Goal: Find specific page/section: Find specific page/section

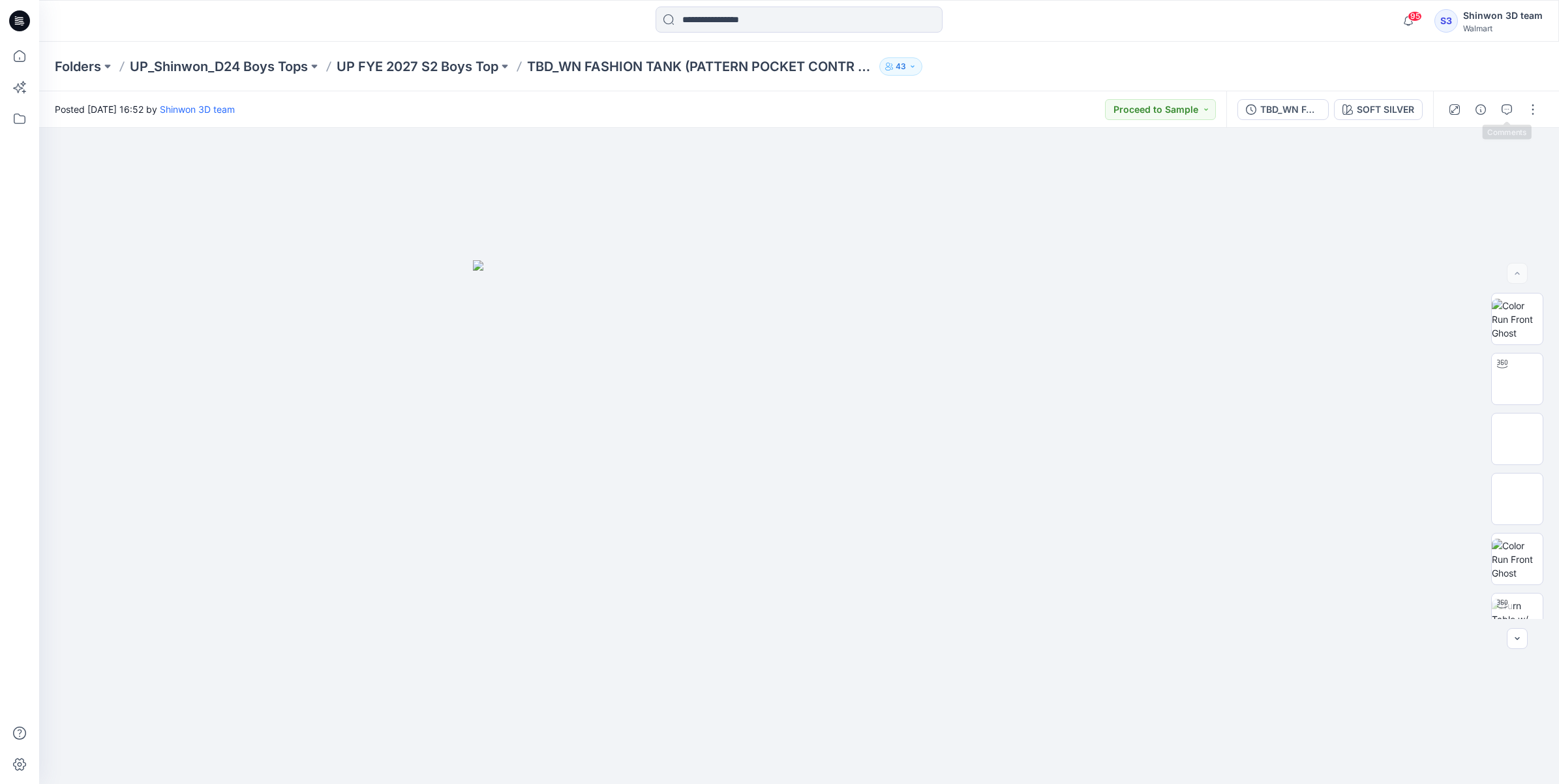
click at [1506, 105] on icon "button" at bounding box center [1506, 109] width 11 height 11
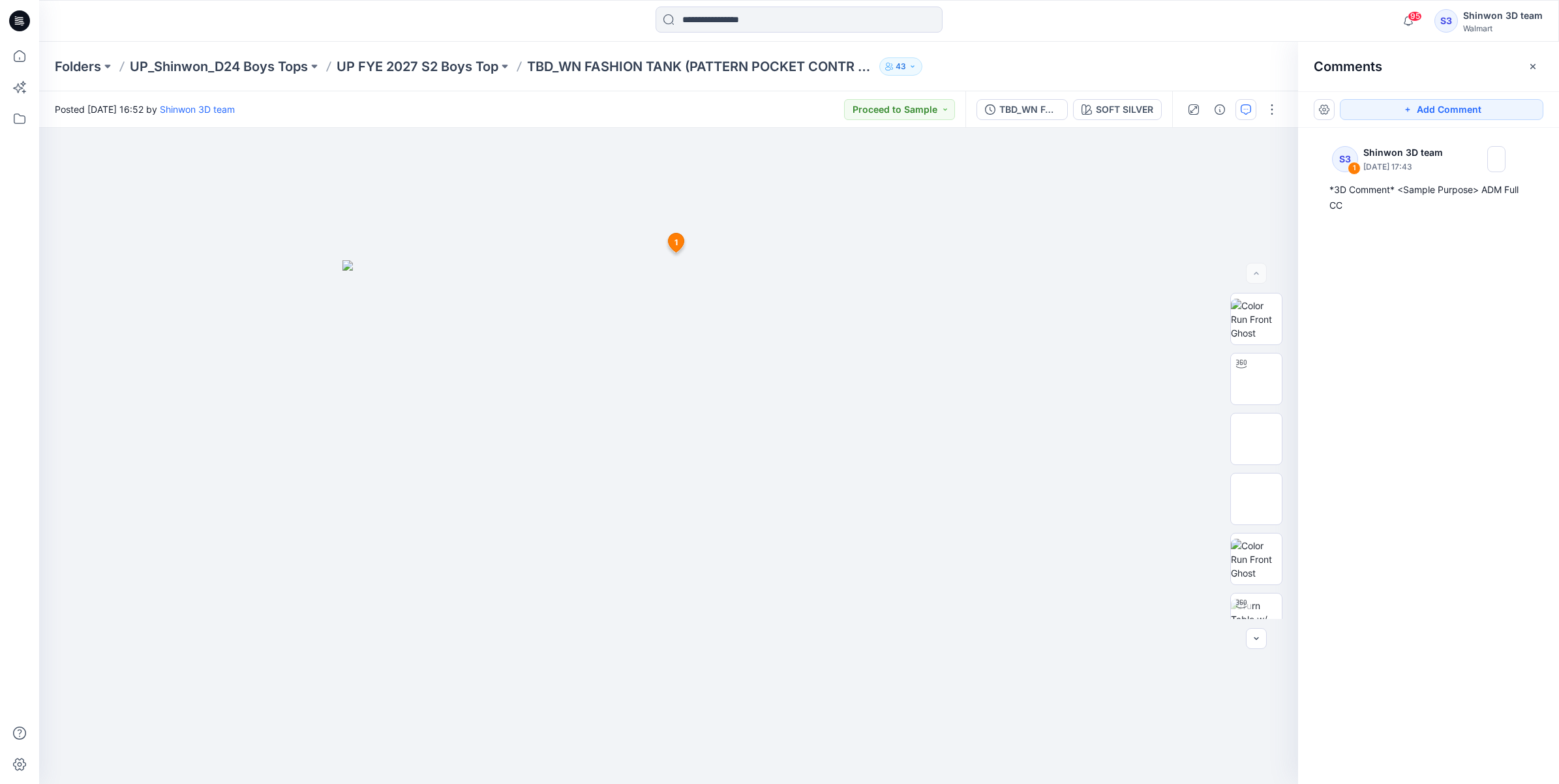
click at [390, 64] on p "UP FYE 2027 S2 Boys Top" at bounding box center [417, 67] width 162 height 19
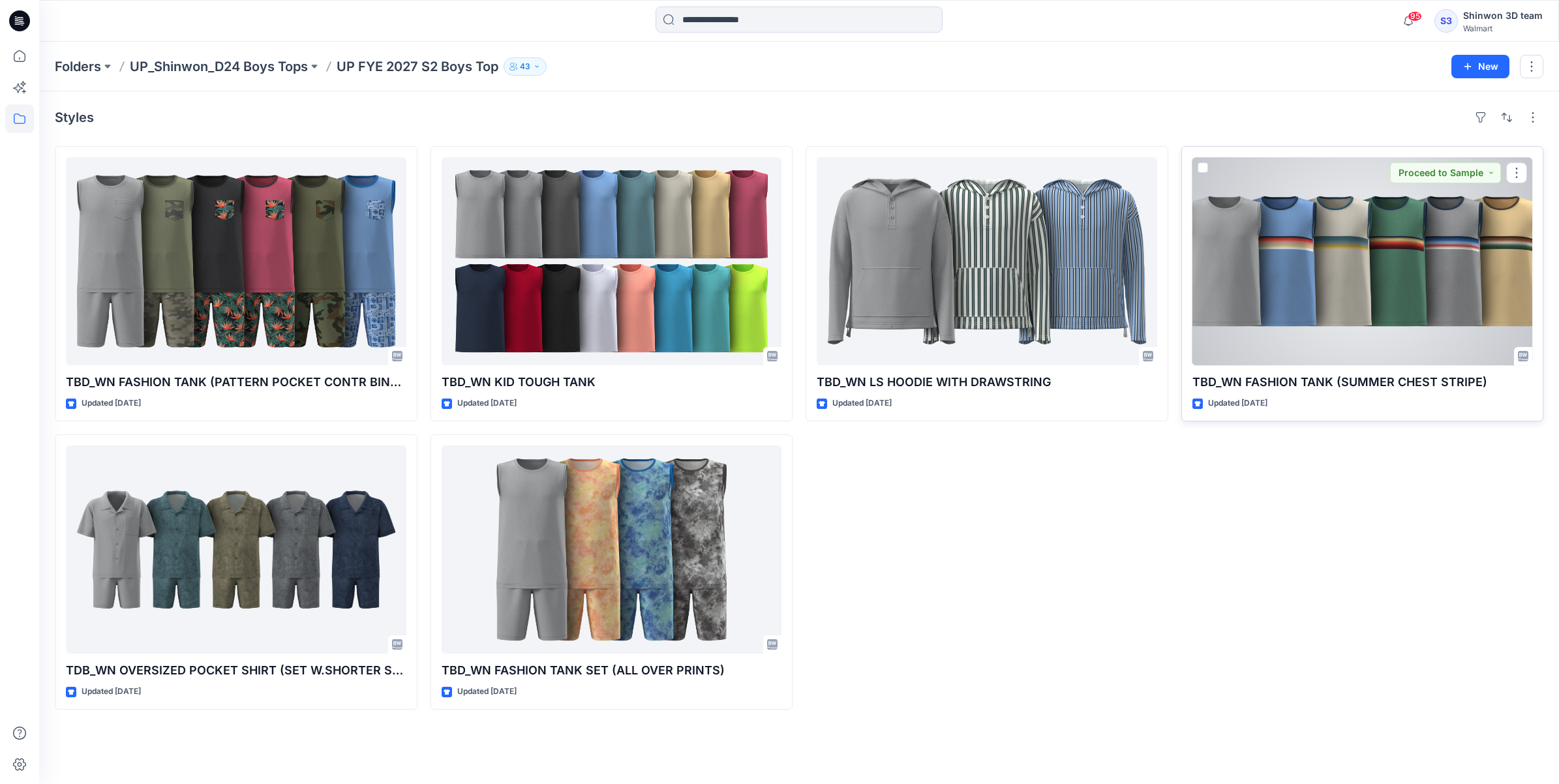
click at [1307, 307] on div at bounding box center [1363, 262] width 341 height 208
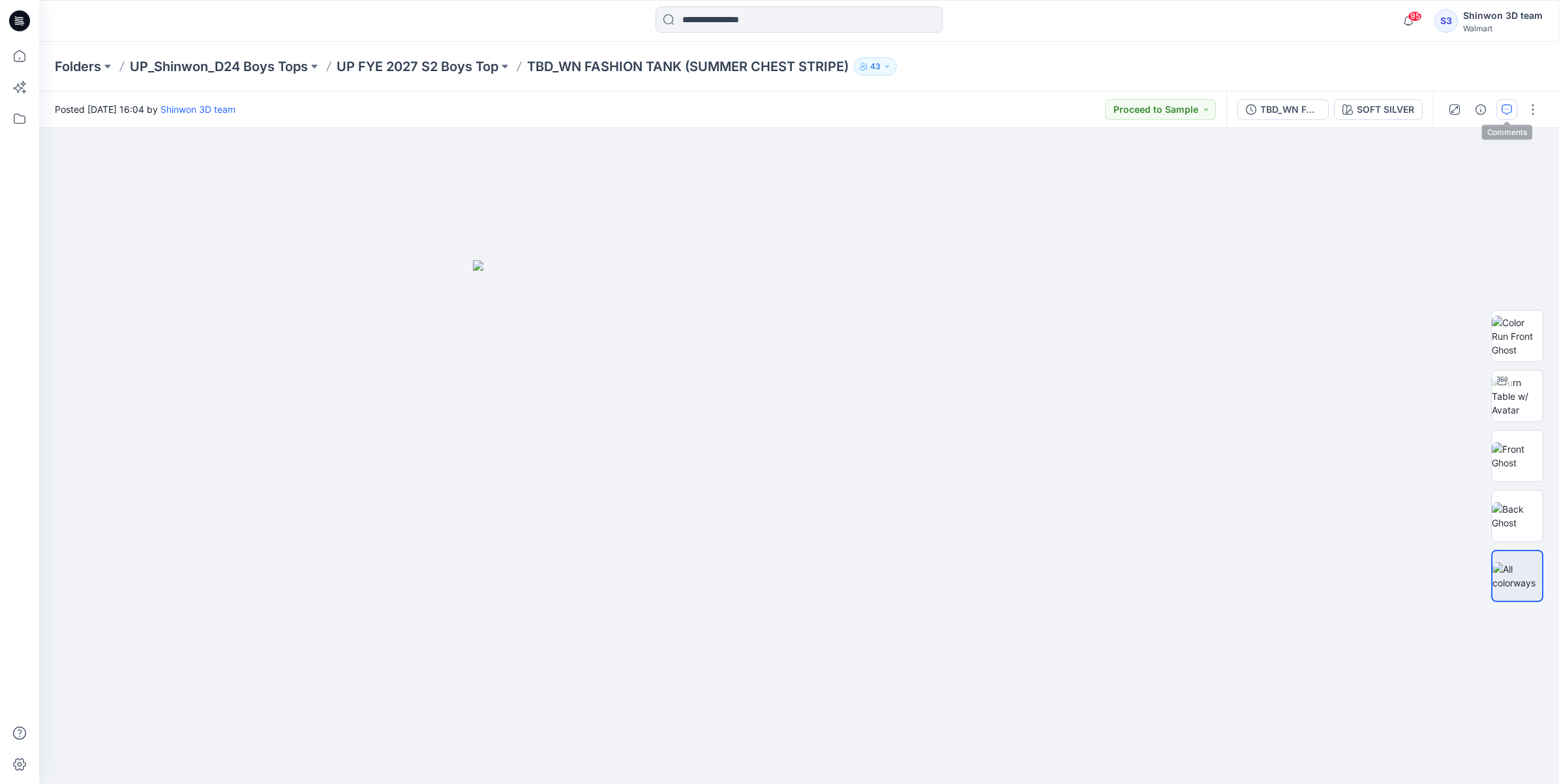
click at [1507, 105] on icon "button" at bounding box center [1506, 109] width 11 height 11
